Goal: Information Seeking & Learning: Learn about a topic

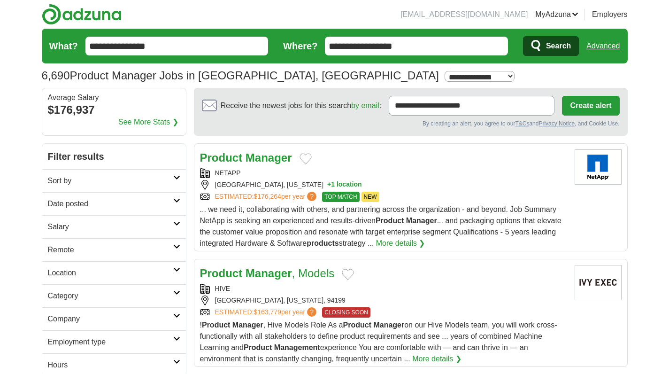
click at [444, 80] on select "**********" at bounding box center [479, 76] width 70 height 11
select select "***"
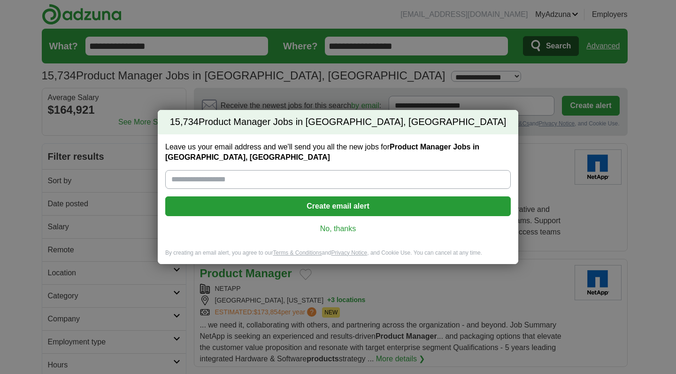
click at [354, 228] on link "No, thanks" at bounding box center [338, 228] width 330 height 10
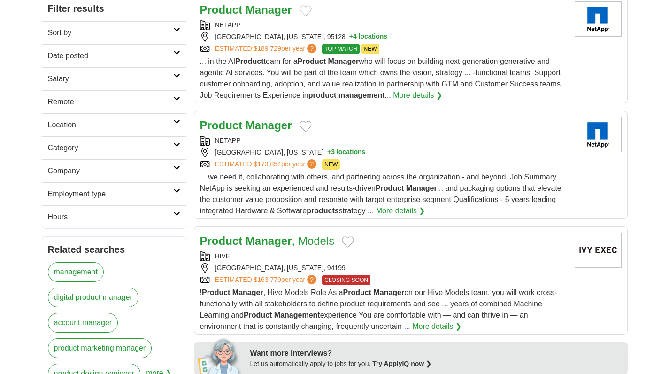
scroll to position [118, 0]
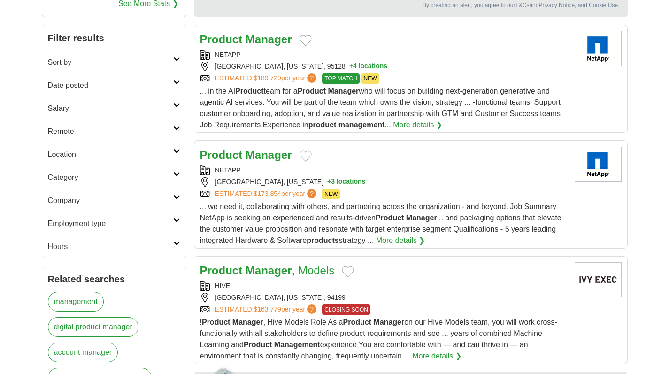
click at [129, 175] on h2 "Category" at bounding box center [110, 177] width 125 height 11
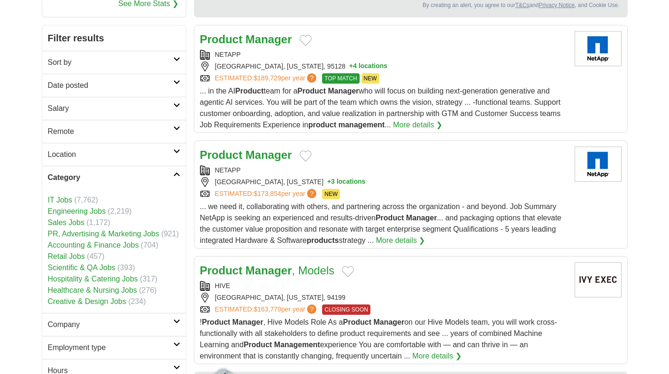
click at [129, 175] on h2 "Category" at bounding box center [110, 177] width 125 height 11
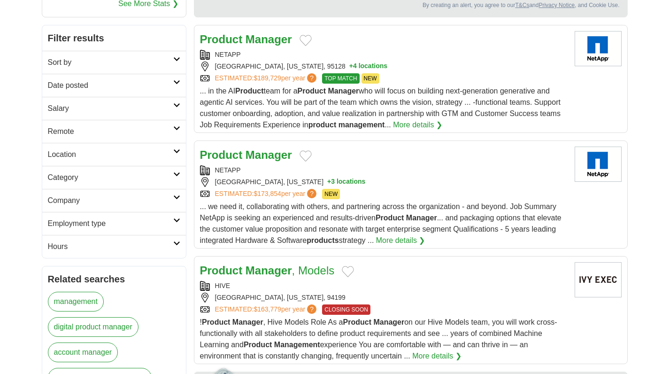
click at [115, 114] on link "Salary" at bounding box center [114, 108] width 144 height 23
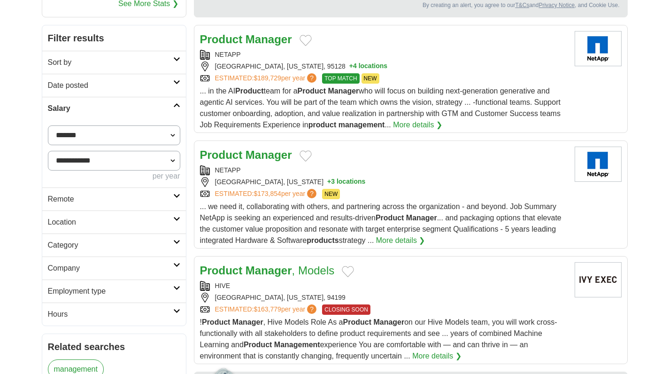
click at [112, 130] on select "**********" at bounding box center [114, 135] width 132 height 20
select select "******"
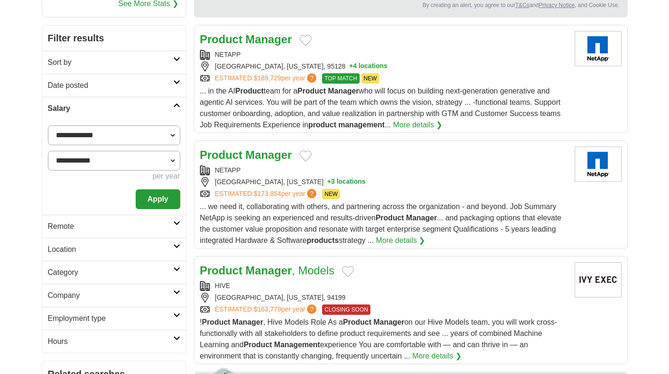
click at [110, 164] on select "**********" at bounding box center [114, 161] width 132 height 20
click at [148, 199] on button "Apply" at bounding box center [158, 199] width 44 height 20
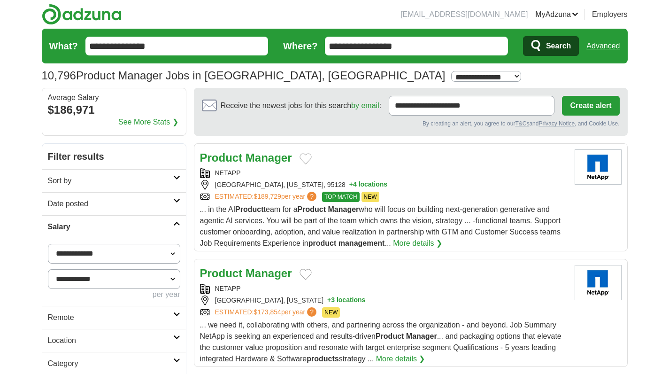
click at [143, 178] on h2 "Sort by" at bounding box center [110, 180] width 125 height 11
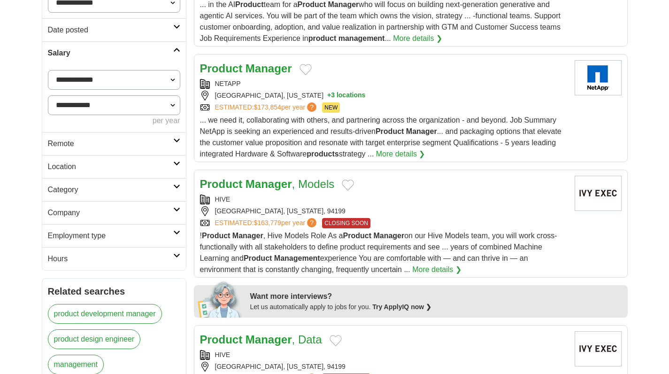
scroll to position [233, 0]
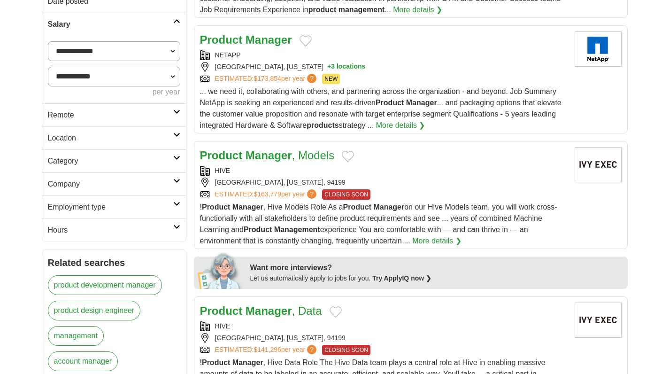
click at [117, 132] on h2 "Location" at bounding box center [110, 137] width 125 height 11
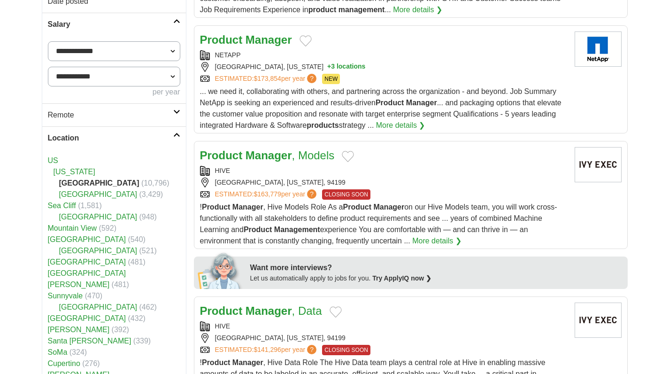
click at [125, 134] on h2 "Location" at bounding box center [110, 137] width 125 height 11
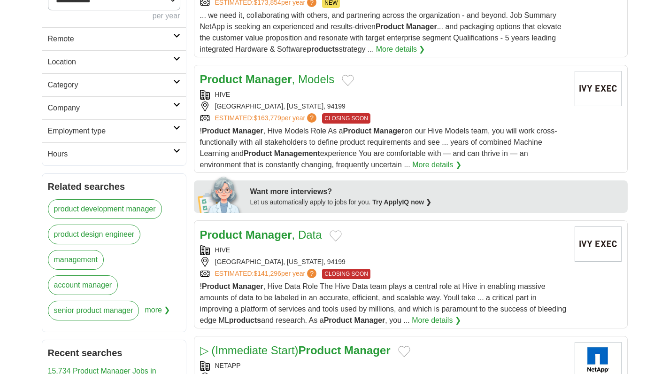
scroll to position [309, 0]
click at [125, 134] on h2 "Employment type" at bounding box center [110, 131] width 125 height 11
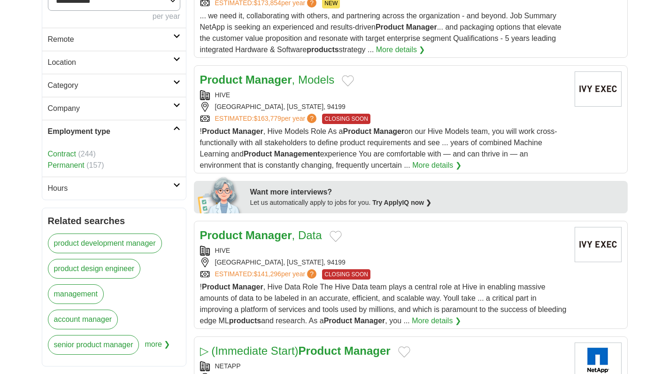
click at [116, 88] on h2 "Category" at bounding box center [110, 85] width 125 height 11
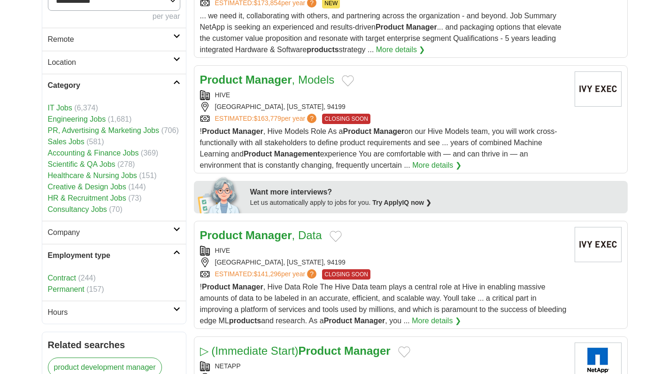
click at [116, 88] on h2 "Category" at bounding box center [110, 85] width 125 height 11
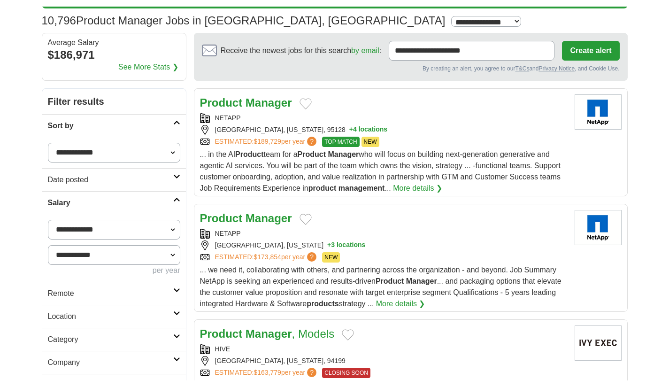
scroll to position [23, 0]
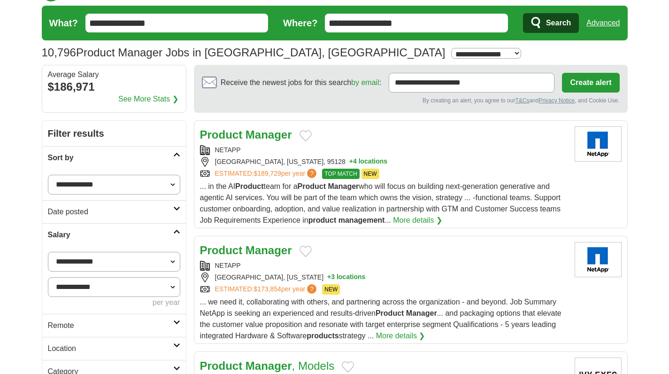
click at [442, 174] on div "ESTIMATED: $189,729 per year ? TOP MATCH NEW" at bounding box center [383, 173] width 367 height 10
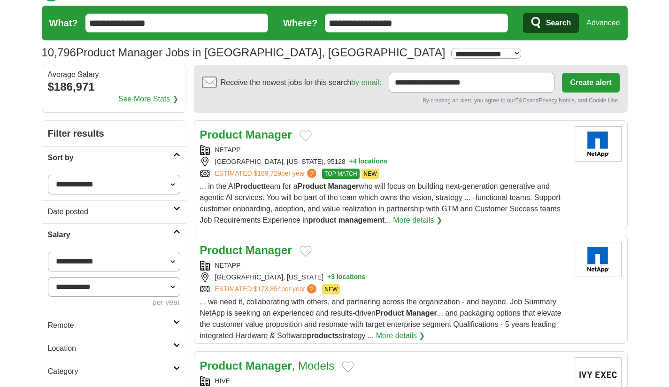
click at [439, 164] on div "SAN JOSE, CALIFORNIA, 95128 + 4 locations" at bounding box center [383, 162] width 367 height 10
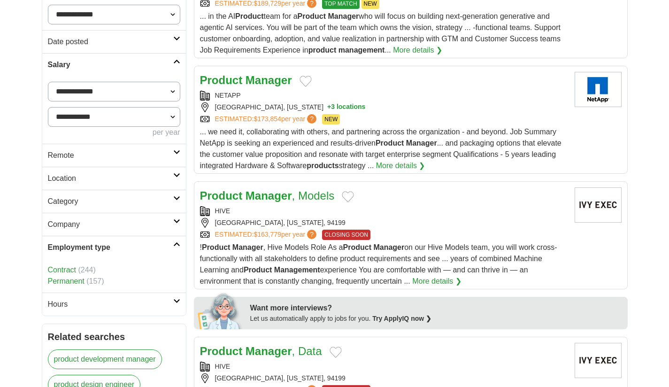
scroll to position [194, 0]
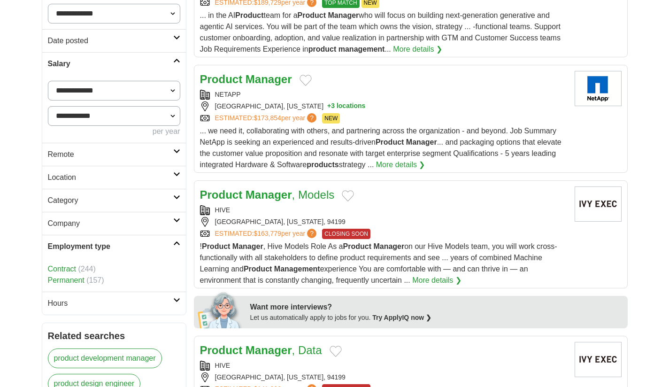
click at [492, 227] on div "HIVE SAN FRANCISCO, CALIFORNIA, 94199 ESTIMATED: $163,779 per year ? CLOSING SO…" at bounding box center [383, 222] width 367 height 34
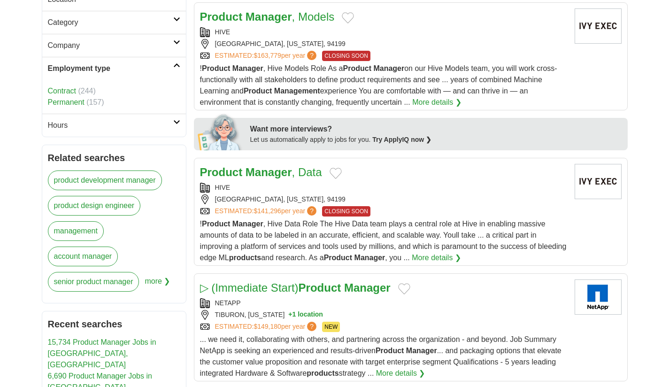
scroll to position [387, 0]
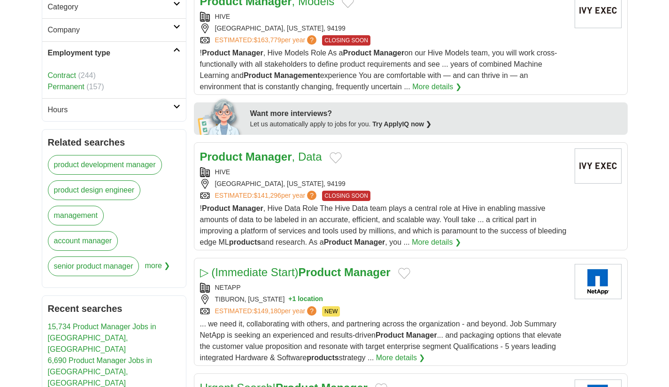
click at [475, 161] on div "Product Manager , Data" at bounding box center [383, 156] width 367 height 17
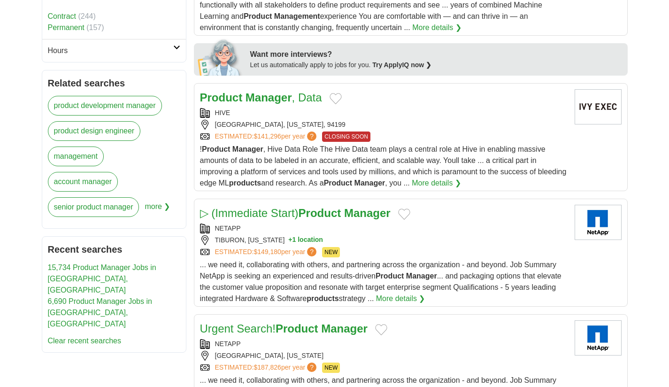
scroll to position [518, 0]
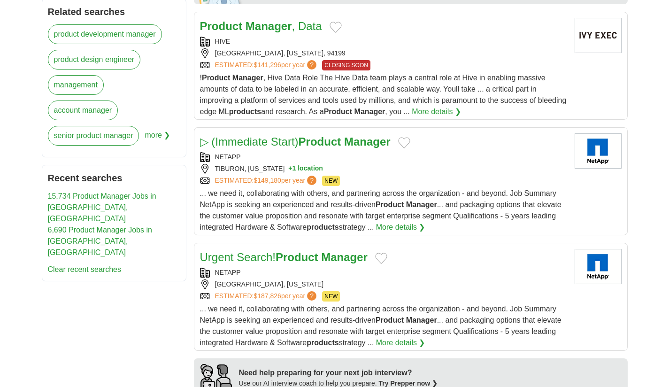
click at [505, 167] on div "TIBURON, CALIFORNIA + 1 location" at bounding box center [383, 169] width 367 height 10
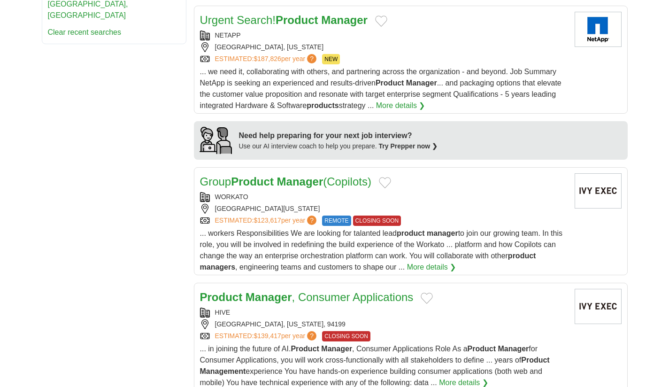
scroll to position [812, 0]
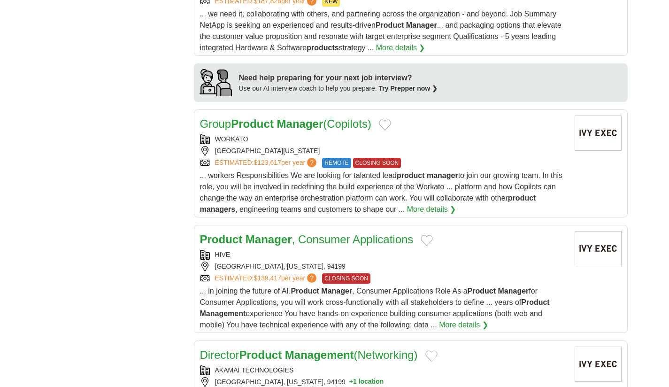
click at [470, 190] on span "... workers Responsibilities We are looking for talanted lead product manager t…" at bounding box center [381, 192] width 363 height 42
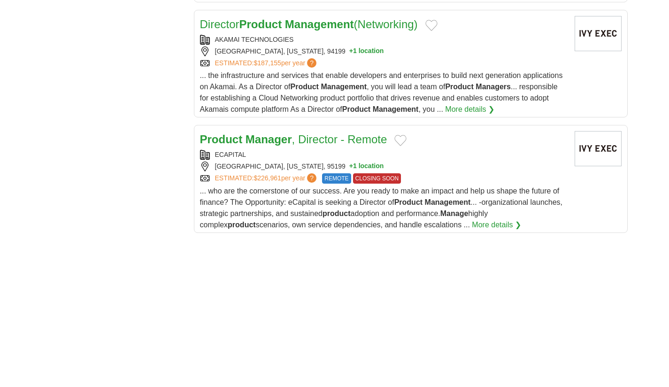
click at [397, 65] on div "ESTIMATED: $187,155 per year ?" at bounding box center [383, 63] width 367 height 10
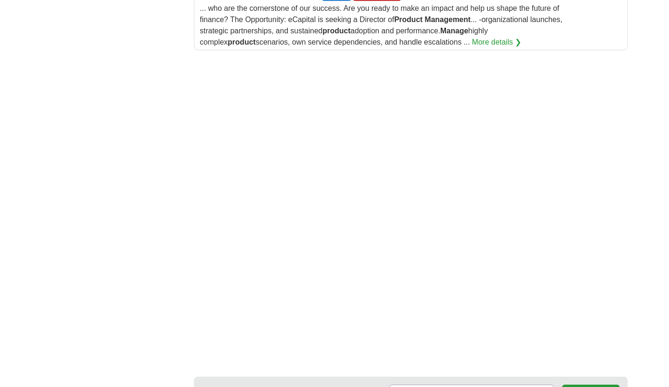
scroll to position [1355, 0]
